Goal: Information Seeking & Learning: Learn about a topic

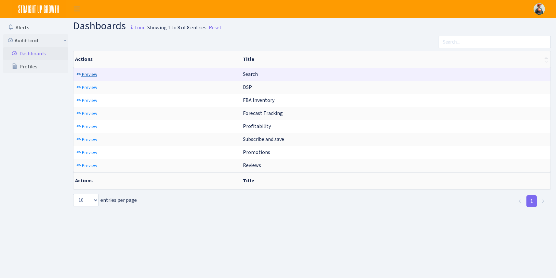
click at [92, 76] on span "Preview" at bounding box center [89, 74] width 15 height 6
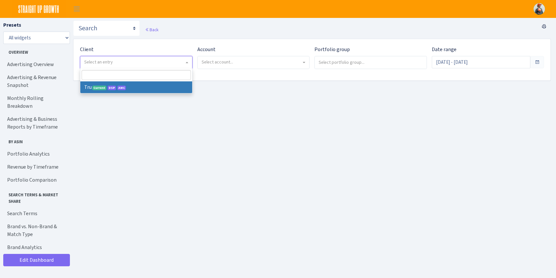
click at [106, 61] on span "Select an entry" at bounding box center [98, 62] width 29 height 6
select select "482"
select select
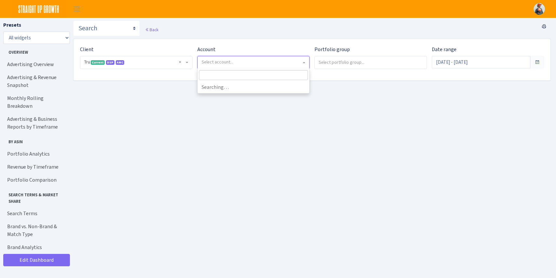
click at [230, 61] on span "Select account..." at bounding box center [218, 62] width 32 height 6
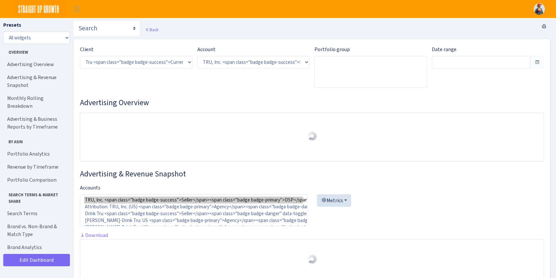
select select "1761349761672784"
type input "Aug 11, 2025 - Sep 9, 2025"
type input "Jul 12, 2025 - Aug 10, 2025"
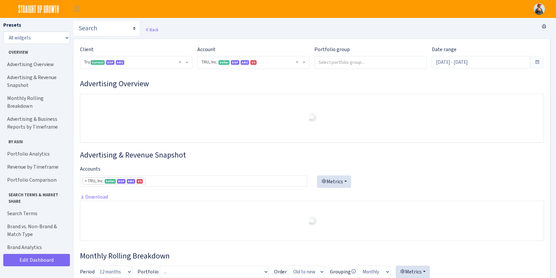
click at [357, 60] on input "search" at bounding box center [371, 62] width 112 height 12
click at [476, 87] on h3 "Advertising Overview" at bounding box center [312, 83] width 464 height 9
click at [491, 54] on div "Date range Aug 11, 2025 - Sep 9, 2025" at bounding box center [488, 57] width 112 height 23
click at [485, 58] on input "Aug 11, 2025 - Sep 9, 2025" at bounding box center [481, 62] width 99 height 12
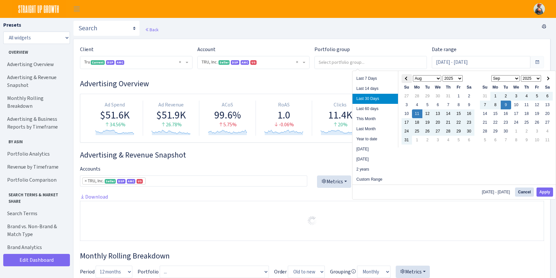
click at [407, 79] on span at bounding box center [407, 78] width 4 height 4
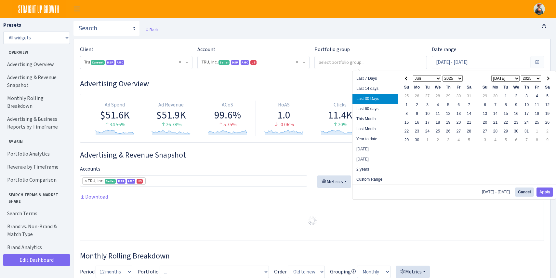
click at [407, 79] on span at bounding box center [407, 78] width 4 height 4
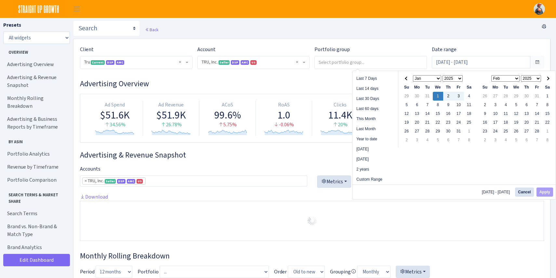
click at [518, 79] on select "Jan Feb Mar Apr May Jun [DATE] Aug Sep Oct Nov Dec" at bounding box center [505, 78] width 29 height 7
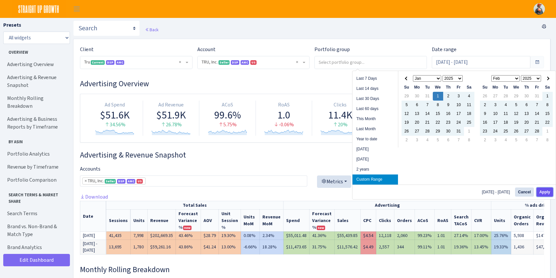
click at [540, 190] on button "Apply" at bounding box center [544, 191] width 17 height 9
type input "[DATE] - [DATE]"
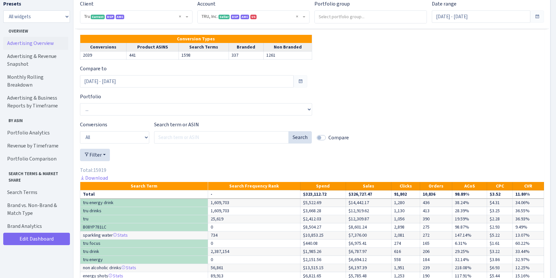
scroll to position [2422, 0]
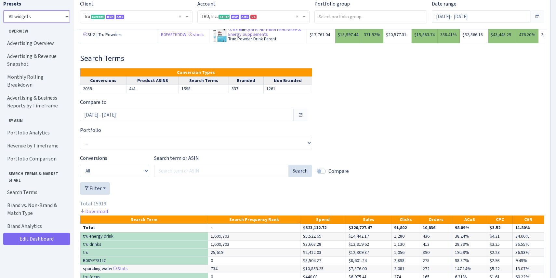
click at [22, 20] on select "All widgets" at bounding box center [36, 16] width 67 height 12
click at [3, 10] on select "All widgets" at bounding box center [36, 16] width 67 height 12
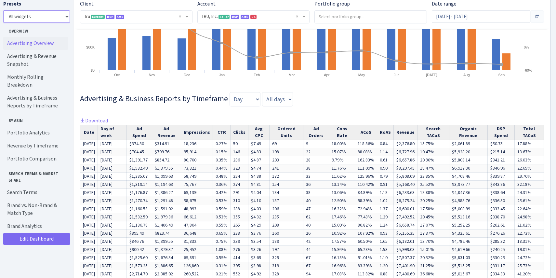
scroll to position [0, 0]
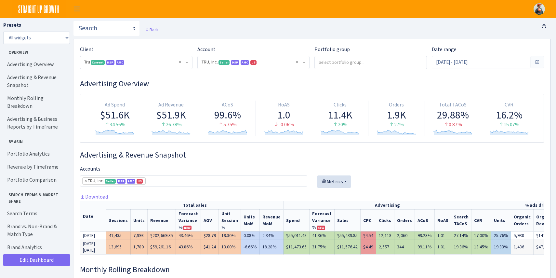
click at [39, 3] on img at bounding box center [39, 9] width 54 height 18
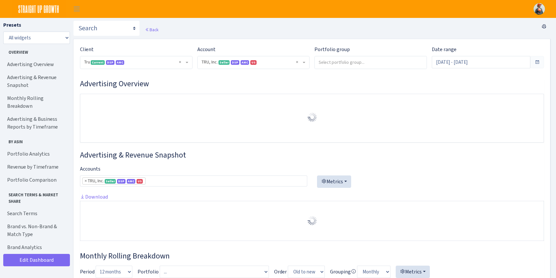
select select "1761349761672784"
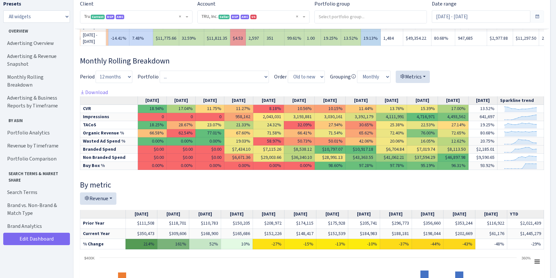
scroll to position [266, 0]
drag, startPoint x: 252, startPoint y: 157, endPoint x: 231, endPoint y: 155, distance: 21.0
click at [231, 153] on td "$7,434.10" at bounding box center [238, 149] width 29 height 8
click at [247, 161] on td "$6,671.36" at bounding box center [238, 157] width 29 height 8
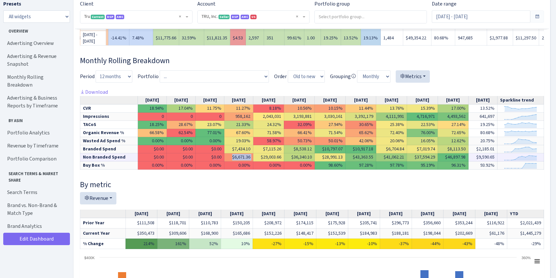
click at [247, 161] on td "$6,671.36" at bounding box center [238, 157] width 29 height 8
click at [248, 169] on td "0.00%" at bounding box center [238, 165] width 29 height 8
click at [278, 153] on td "$7,115.26" at bounding box center [268, 149] width 31 height 8
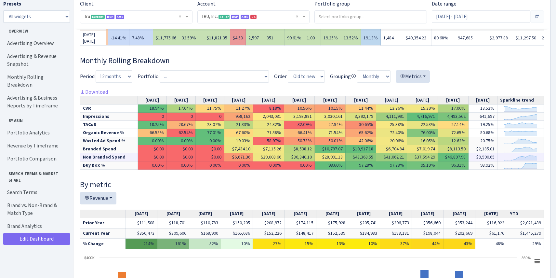
click at [279, 161] on td "$29,003.66" at bounding box center [268, 157] width 31 height 8
click at [304, 153] on td "$8,538.12" at bounding box center [299, 149] width 31 height 8
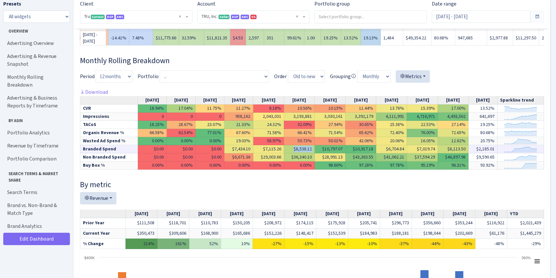
click at [304, 153] on td "$8,538.12" at bounding box center [299, 149] width 31 height 8
click at [313, 160] on td "$36,340.10" at bounding box center [299, 157] width 31 height 8
click at [343, 153] on td "$10,797.07" at bounding box center [330, 149] width 31 height 8
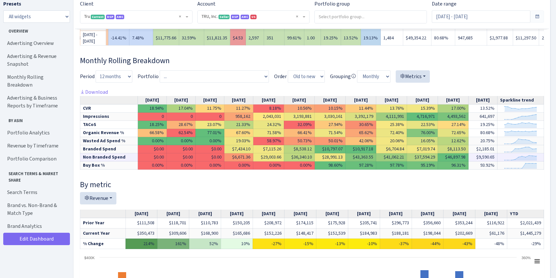
click at [344, 161] on td "$28,991.13" at bounding box center [330, 157] width 31 height 8
click at [339, 169] on td "98.60%" at bounding box center [330, 165] width 31 height 8
drag, startPoint x: 497, startPoint y: 147, endPoint x: 473, endPoint y: 149, distance: 23.5
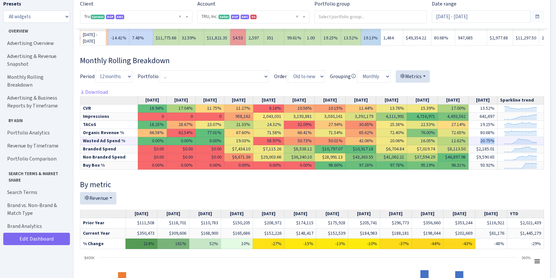
click at [473, 145] on td "20.75%" at bounding box center [482, 141] width 29 height 8
drag, startPoint x: 233, startPoint y: 147, endPoint x: 260, endPoint y: 147, distance: 27.6
click at [260, 145] on tr "Wasted Ad Spend % 0.00% 0.00% 0.00% 19.03% 58.97% 50.73% 50.01% 42.06% 20.06% 1…" at bounding box center [312, 141] width 464 height 8
drag, startPoint x: 262, startPoint y: 147, endPoint x: 458, endPoint y: 144, distance: 195.7
click at [458, 144] on tr "Wasted Ad Spend % 0.00% 0.00% 0.00% 19.03% 58.97% 50.73% 50.01% 42.06% 20.06% 1…" at bounding box center [312, 141] width 464 height 8
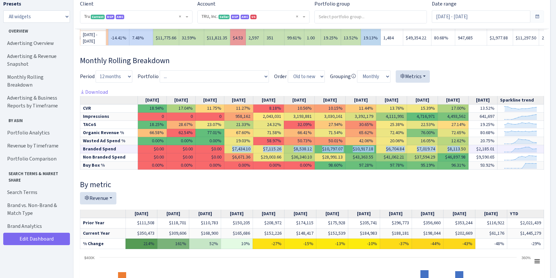
drag, startPoint x: 231, startPoint y: 155, endPoint x: 461, endPoint y: 156, distance: 230.8
click at [461, 153] on tr "Branded Spend $0.00 $0.00 $0.00 $7,434.10 $7,115.26 $8,538.12 $10,797.07 $10,91…" at bounding box center [312, 149] width 464 height 8
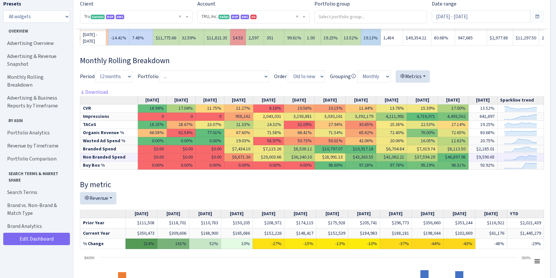
click at [468, 161] on td "$46,897.98" at bounding box center [453, 157] width 31 height 8
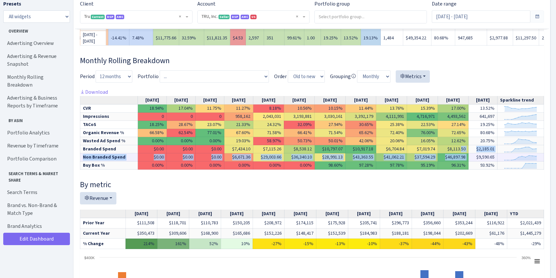
drag, startPoint x: 463, startPoint y: 157, endPoint x: 474, endPoint y: 160, distance: 11.0
click at [474, 160] on tbody "Sessions 133,482 120,557 58,648 45,487 43,877 35,786 30,282 50,278 38,127 41,75…" at bounding box center [312, 136] width 464 height 65
click at [477, 161] on td "$9,590.65" at bounding box center [482, 157] width 29 height 8
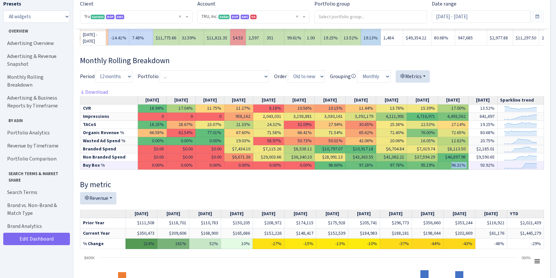
drag, startPoint x: 451, startPoint y: 171, endPoint x: 477, endPoint y: 171, distance: 26.3
click at [477, 169] on tr "Buy Box % 0.00% 0.00% 0.00% 0.00% 0.00% 0.00% 98.60% 97.28% 97.78% 95.19% 96.31…" at bounding box center [312, 165] width 464 height 8
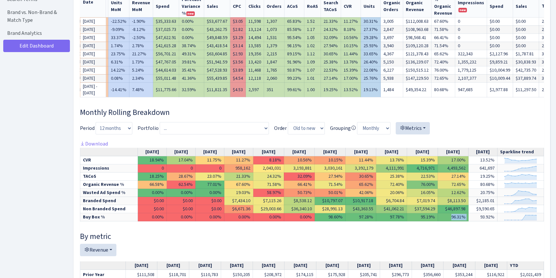
scroll to position [0, 0]
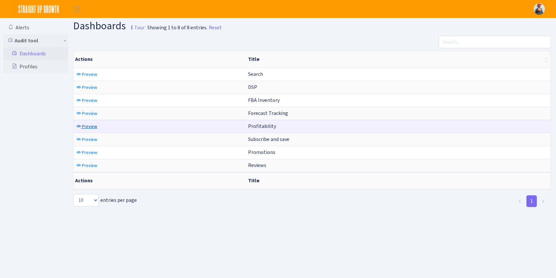
click at [86, 128] on span "Preview" at bounding box center [89, 126] width 15 height 6
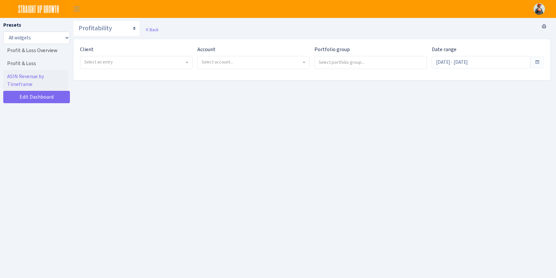
click at [169, 65] on span "Select an entry" at bounding box center [136, 62] width 112 height 12
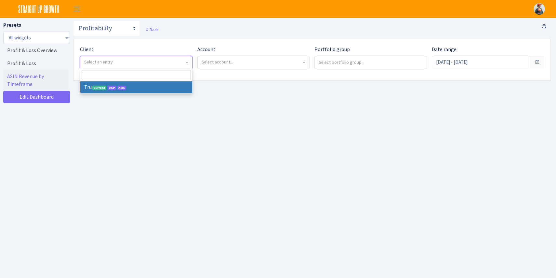
select select "482"
select select
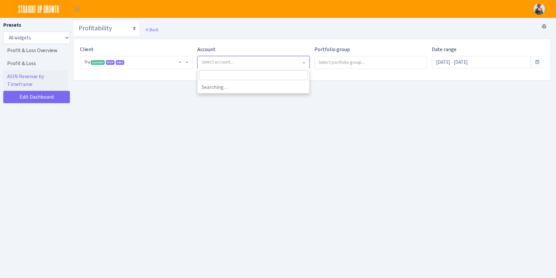
click at [251, 63] on span "Select account..." at bounding box center [252, 62] width 100 height 7
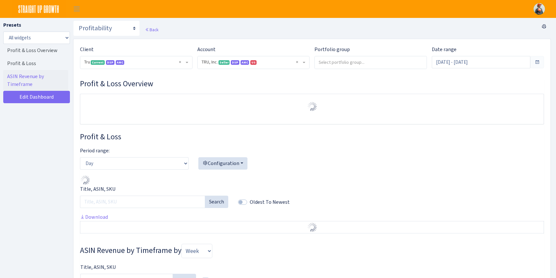
select select "1761349761672784"
click at [237, 85] on h3 "Profit & Loss Overview" at bounding box center [312, 83] width 464 height 9
click at [353, 61] on input "search" at bounding box center [371, 62] width 112 height 12
click at [454, 57] on input "[DATE] - [DATE]" at bounding box center [481, 62] width 99 height 12
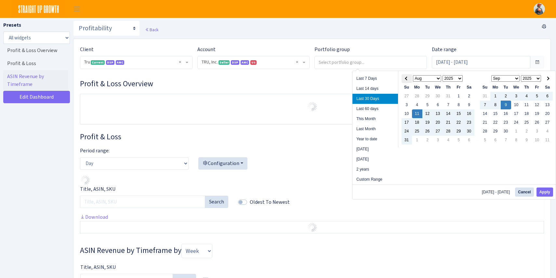
click at [405, 77] on th at bounding box center [407, 78] width 10 height 9
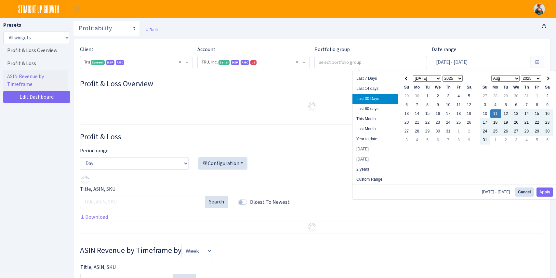
click at [405, 77] on th at bounding box center [407, 78] width 10 height 9
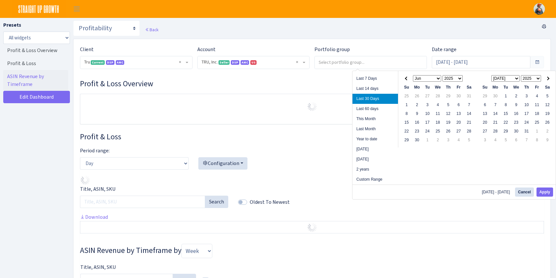
click at [405, 77] on th at bounding box center [407, 78] width 10 height 9
click at [406, 77] on span at bounding box center [407, 78] width 4 height 4
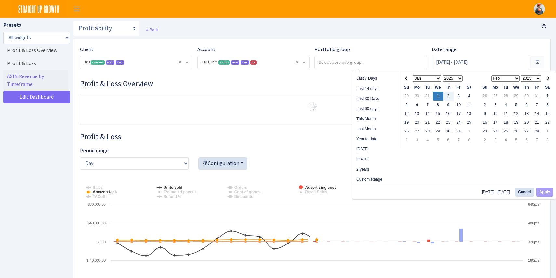
click at [519, 75] on select "Jan Feb Mar Apr May Jun [DATE] Aug Sep Oct Nov Dec" at bounding box center [505, 78] width 29 height 7
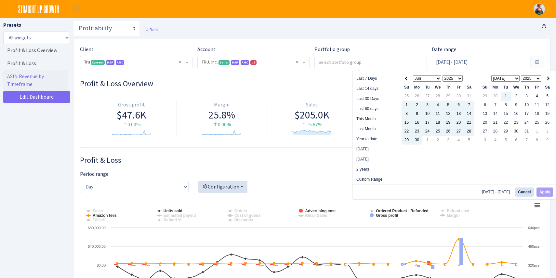
click at [508, 76] on select "Jan Feb Mar Apr May Jun [DATE] Aug Sep Oct Nov Dec" at bounding box center [505, 78] width 29 height 7
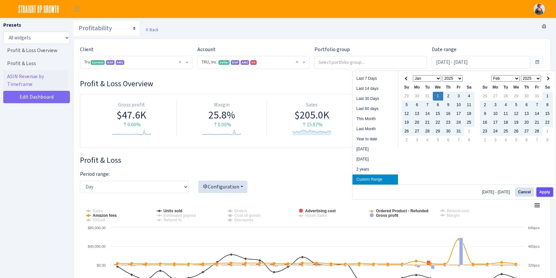
click at [541, 193] on button "Apply" at bounding box center [544, 191] width 17 height 9
type input "[DATE] - [DATE]"
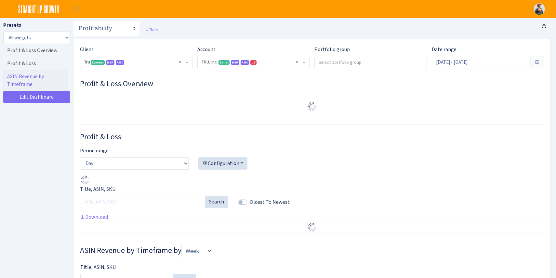
select select "1761349761672784"
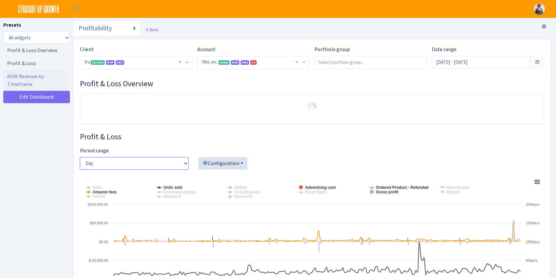
click at [177, 164] on select "Day Week Month" at bounding box center [134, 163] width 109 height 12
select select "month"
click at [80, 157] on select "Day Week Month" at bounding box center [134, 163] width 109 height 12
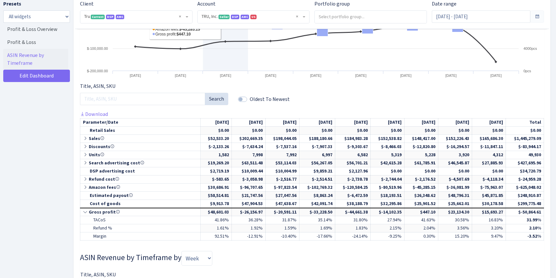
scroll to position [258, 0]
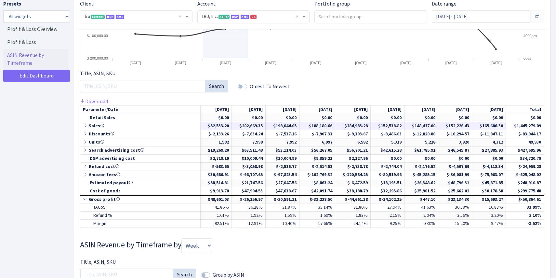
drag, startPoint x: 503, startPoint y: 126, endPoint x: 477, endPoint y: 125, distance: 25.7
click at [477, 125] on td "$165,686.30" at bounding box center [489, 126] width 34 height 8
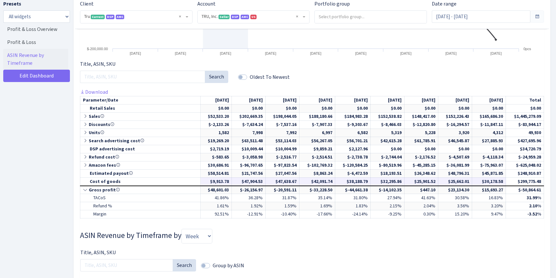
scroll to position [266, 0]
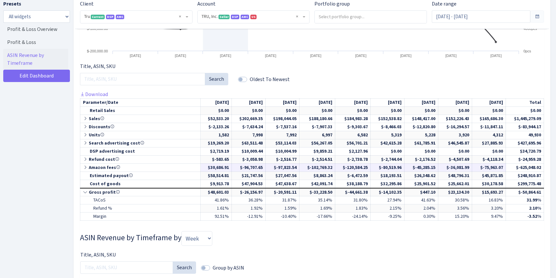
click at [86, 167] on icon at bounding box center [86, 167] width 6 height 5
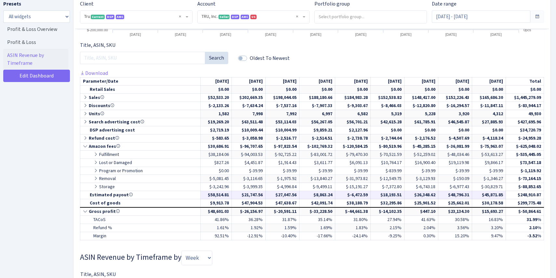
scroll to position [287, 0]
drag, startPoint x: 505, startPoint y: 212, endPoint x: 479, endPoint y: 212, distance: 25.7
click at [479, 212] on td "$15,693.27" at bounding box center [489, 210] width 34 height 8
drag, startPoint x: 468, startPoint y: 211, endPoint x: 445, endPoint y: 211, distance: 22.8
click at [445, 211] on td "$23,134.30" at bounding box center [455, 210] width 34 height 8
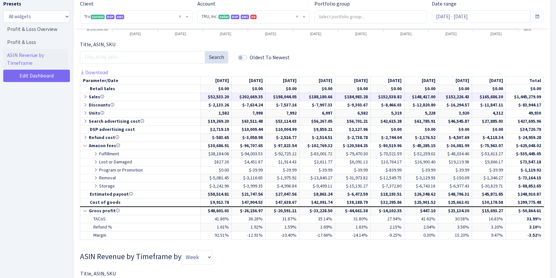
drag, startPoint x: 433, startPoint y: 97, endPoint x: 402, endPoint y: 97, distance: 30.6
click at [402, 97] on tr "Sales $52,533.20 $202,669.35 $198,044.05 $188,180.66 $184,983.28 $152,538.82" at bounding box center [312, 97] width 464 height 8
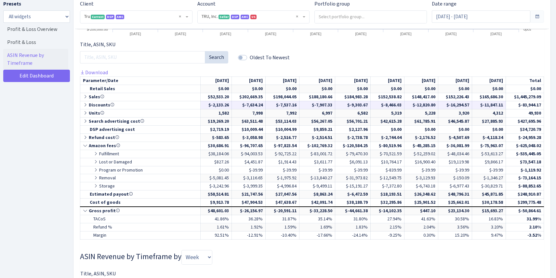
drag, startPoint x: 436, startPoint y: 105, endPoint x: 411, endPoint y: 104, distance: 25.4
click at [411, 104] on td "$-12,820.80" at bounding box center [421, 105] width 34 height 8
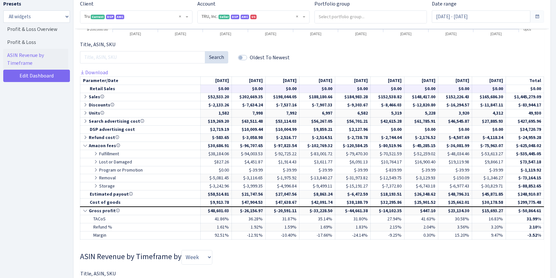
drag, startPoint x: 400, startPoint y: 88, endPoint x: 367, endPoint y: 88, distance: 32.8
click at [367, 88] on tr "Retail Sales $0.00 $0.00 $0.00 $0.00 $0.00 $0.00 $0.00" at bounding box center [312, 89] width 464 height 8
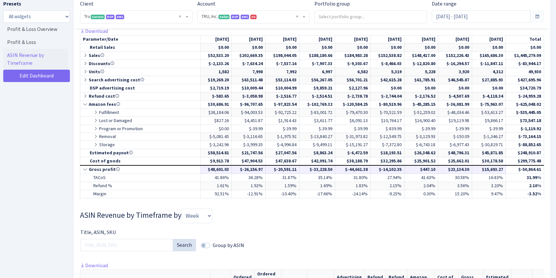
scroll to position [328, 0]
click at [95, 111] on icon at bounding box center [96, 112] width 6 height 5
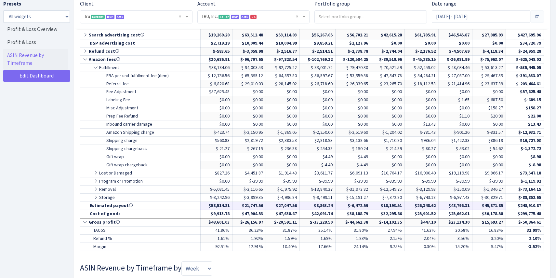
scroll to position [376, 0]
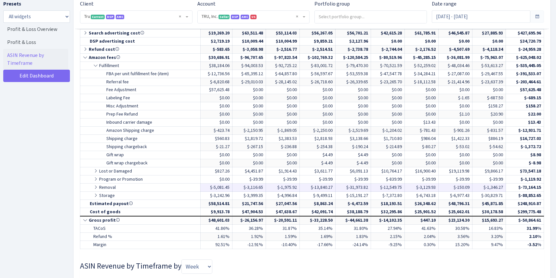
click at [95, 187] on icon at bounding box center [96, 187] width 6 height 5
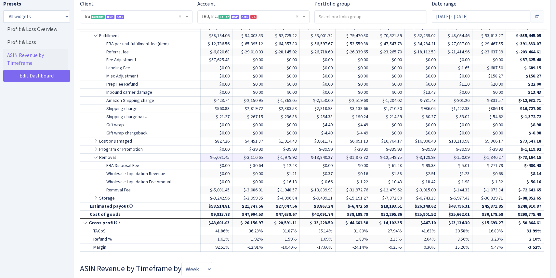
scroll to position [406, 0]
drag, startPoint x: 543, startPoint y: 190, endPoint x: 518, endPoint y: 189, distance: 25.4
click at [518, 189] on td "$-72,641.65" at bounding box center [525, 189] width 38 height 8
drag, startPoint x: 481, startPoint y: 189, endPoint x: 508, endPoint y: 192, distance: 26.5
click at [508, 192] on tr "Removal Fee $-5,081.45 $-3,086.01 $-1,948.57 $-13,839.98 $-31,972.76" at bounding box center [312, 189] width 464 height 8
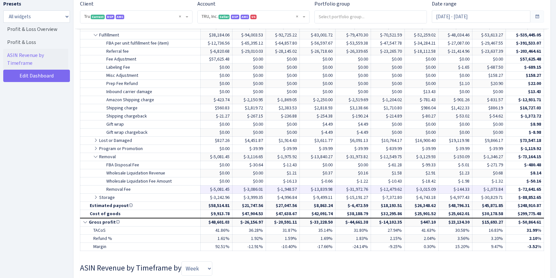
drag, startPoint x: 464, startPoint y: 189, endPoint x: 476, endPoint y: 190, distance: 12.1
click at [476, 190] on tr "Removal Fee $-5,081.45 $-3,086.01 $-1,948.57 $-13,839.98 $-31,972.76" at bounding box center [312, 189] width 464 height 8
drag, startPoint x: 414, startPoint y: 189, endPoint x: 449, endPoint y: 193, distance: 34.7
click at [449, 193] on tbody "Parameter/Date [DATE] [DATE] [DATE] [DATE] [DATE] [DATE] [DATE] [DATE] [DATE] T…" at bounding box center [312, 104] width 464 height 293
click at [438, 190] on td "$-144.33" at bounding box center [455, 189] width 34 height 8
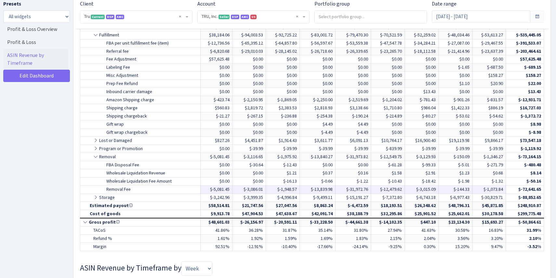
drag, startPoint x: 371, startPoint y: 189, endPoint x: 411, endPoint y: 190, distance: 40.3
click at [411, 190] on tr "Removal Fee $-5,081.45 $-3,086.01 $-1,948.57 $-13,839.98 $-31,972.76" at bounding box center [312, 189] width 464 height 8
drag, startPoint x: 340, startPoint y: 189, endPoint x: 366, endPoint y: 189, distance: 25.7
click at [366, 189] on td "$-31,972.76" at bounding box center [353, 189] width 36 height 8
drag, startPoint x: 306, startPoint y: 190, endPoint x: 342, endPoint y: 190, distance: 35.4
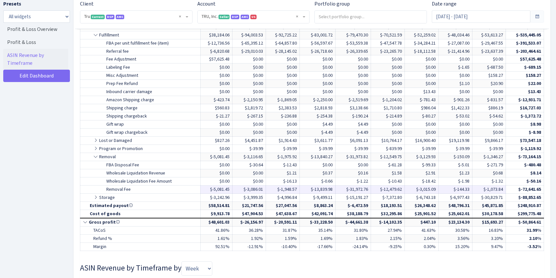
click at [342, 190] on tr "Removal Fee $-5,081.45 $-3,086.01 $-1,948.57 $-13,839.98 $-31,972.76" at bounding box center [312, 189] width 464 height 8
drag, startPoint x: 274, startPoint y: 189, endPoint x: 301, endPoint y: 189, distance: 27.0
click at [300, 189] on tr "Removal Fee $-5,081.45 $-3,086.01 $-1,948.57 $-13,839.98 $-31,972.76" at bounding box center [312, 189] width 464 height 8
drag, startPoint x: 240, startPoint y: 188, endPoint x: 262, endPoint y: 188, distance: 22.4
click at [260, 188] on td "$-3,086.01" at bounding box center [249, 189] width 34 height 8
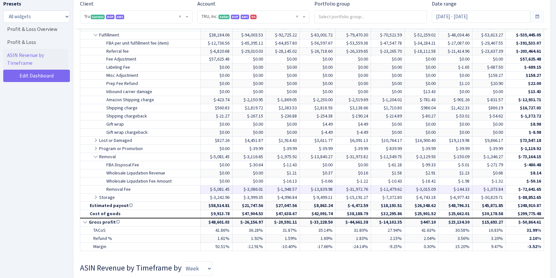
drag, startPoint x: 215, startPoint y: 190, endPoint x: 231, endPoint y: 190, distance: 15.9
click at [231, 190] on tr "Removal Fee $-5,081.45 $-3,086.01 $-1,948.57 $-13,839.98 $-31,972.76" at bounding box center [312, 189] width 464 height 8
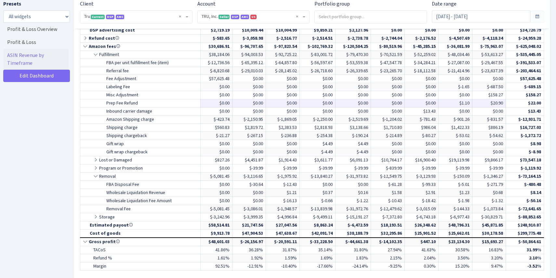
scroll to position [388, 0]
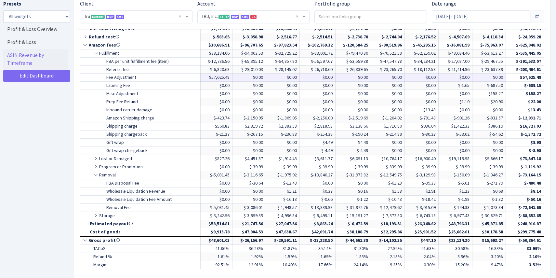
drag, startPoint x: 207, startPoint y: 78, endPoint x: 226, endPoint y: 78, distance: 18.9
click at [226, 78] on td "$57,625.48" at bounding box center [216, 77] width 32 height 8
click at [96, 54] on icon at bounding box center [96, 53] width 6 height 5
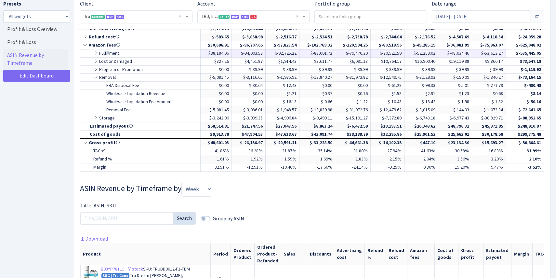
click at [95, 54] on icon at bounding box center [96, 53] width 6 height 5
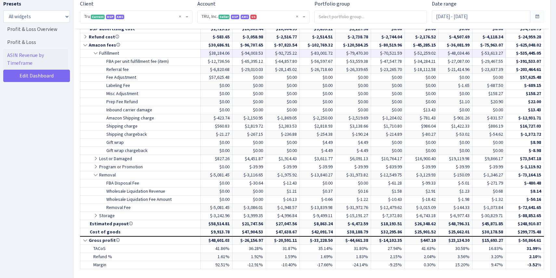
click at [95, 54] on icon at bounding box center [96, 53] width 6 height 5
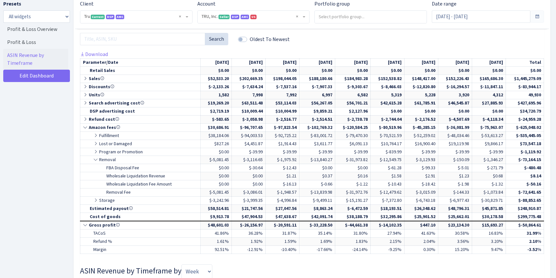
scroll to position [306, 0]
click at [96, 53] on link "Download" at bounding box center [94, 53] width 28 height 7
click at [97, 199] on icon at bounding box center [96, 199] width 6 height 5
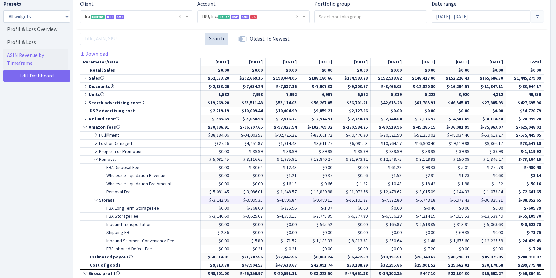
click at [97, 199] on icon at bounding box center [96, 199] width 6 height 5
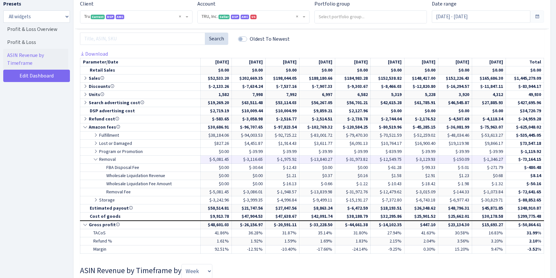
click at [96, 157] on icon at bounding box center [96, 159] width 6 height 5
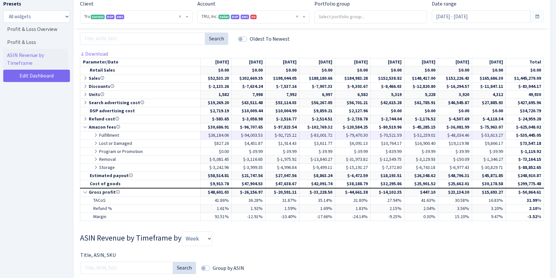
click at [97, 134] on icon at bounding box center [96, 135] width 6 height 5
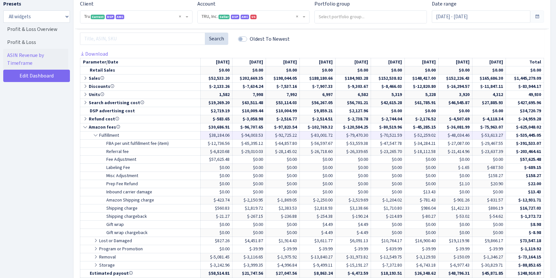
click at [97, 134] on icon at bounding box center [96, 135] width 6 height 5
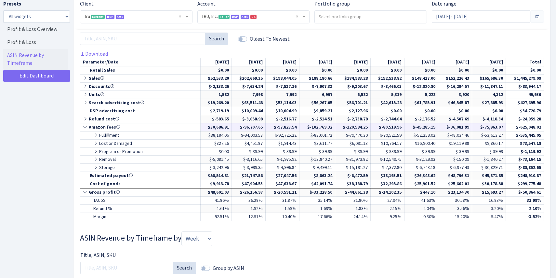
click at [85, 125] on icon at bounding box center [86, 127] width 6 height 5
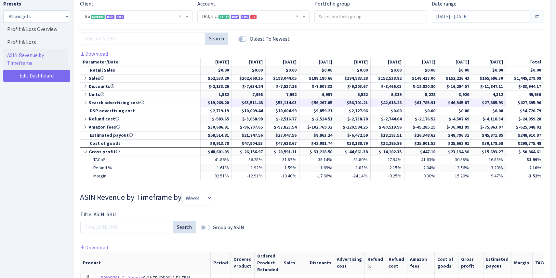
click at [86, 101] on icon at bounding box center [86, 102] width 6 height 5
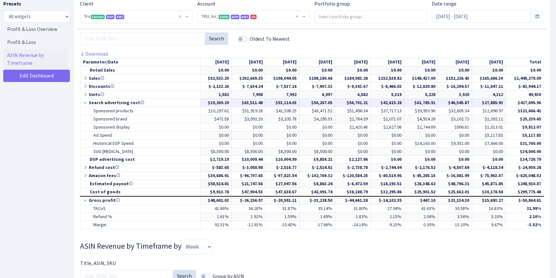
click at [86, 101] on icon at bounding box center [86, 102] width 6 height 5
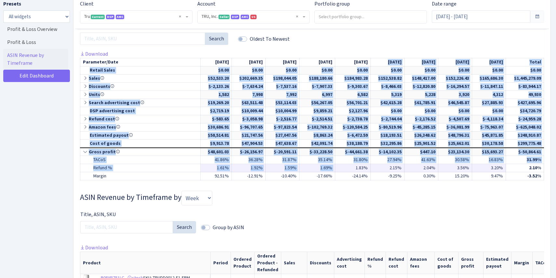
drag, startPoint x: 366, startPoint y: 62, endPoint x: 349, endPoint y: 171, distance: 110.3
click at [349, 171] on tbody "Parameter/Date [DATE] [DATE] [DATE] [DATE] [DATE] [DATE] [DATE] [DATE] [DATE] T…" at bounding box center [312, 119] width 464 height 122
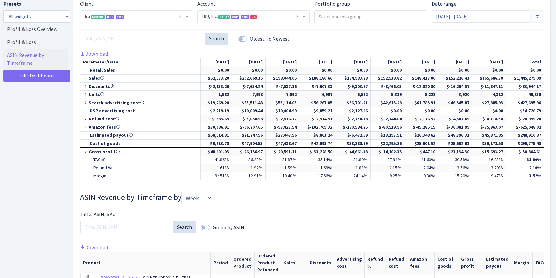
click at [348, 187] on div "Profit & Loss Overview Gross profit $-42.1K 0.00% Created with Highstock 6.2.0 …" at bounding box center [312, 115] width 464 height 685
click at [102, 55] on link "Download" at bounding box center [94, 53] width 28 height 7
